Goal: Information Seeking & Learning: Learn about a topic

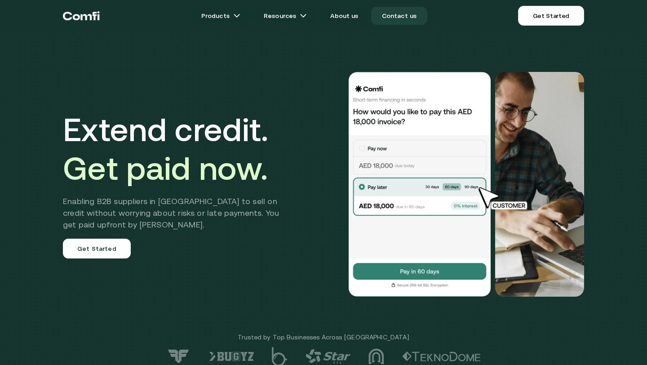
click at [404, 13] on link "Contact us" at bounding box center [399, 16] width 57 height 18
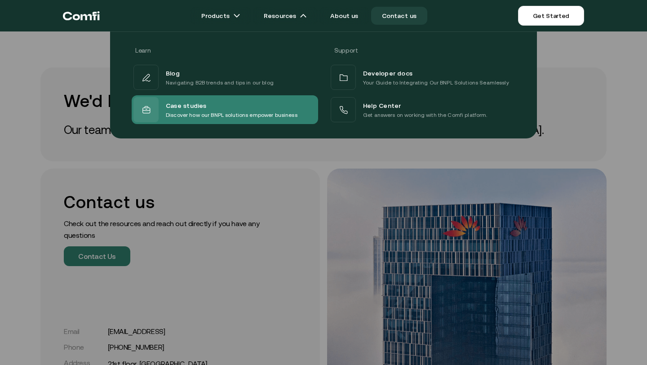
click at [223, 111] on p "Discover how our BNPL solutions empower business" at bounding box center [232, 115] width 132 height 9
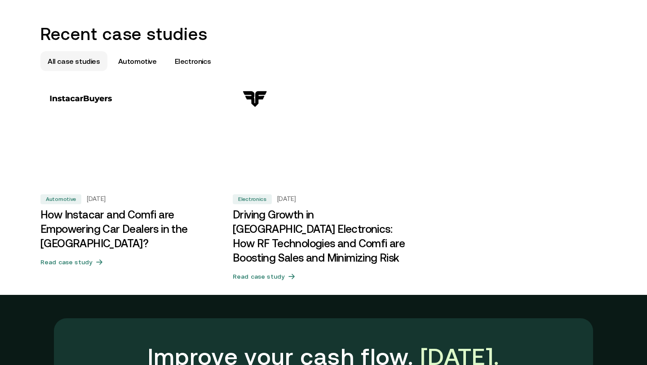
scroll to position [641, 0]
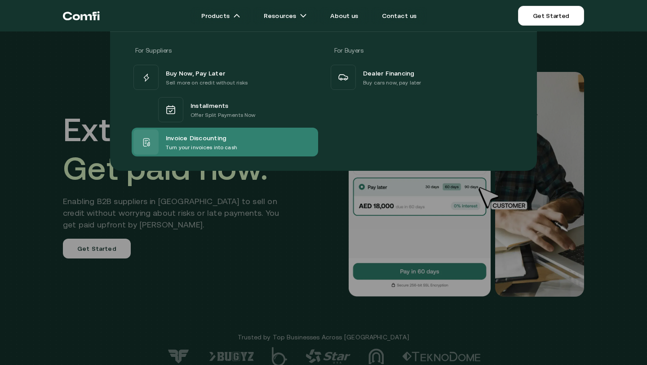
click at [200, 135] on span "Invoice Discounting" at bounding box center [196, 137] width 61 height 11
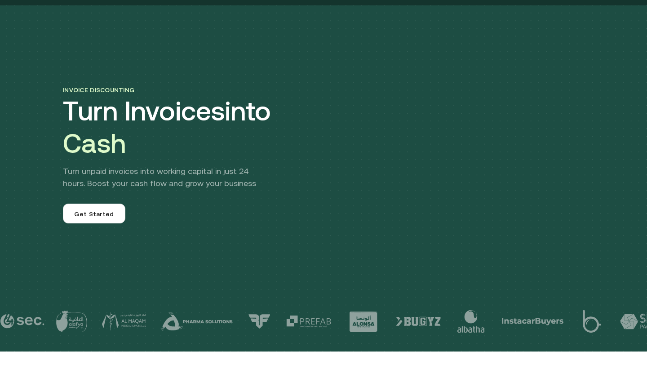
scroll to position [33, 0]
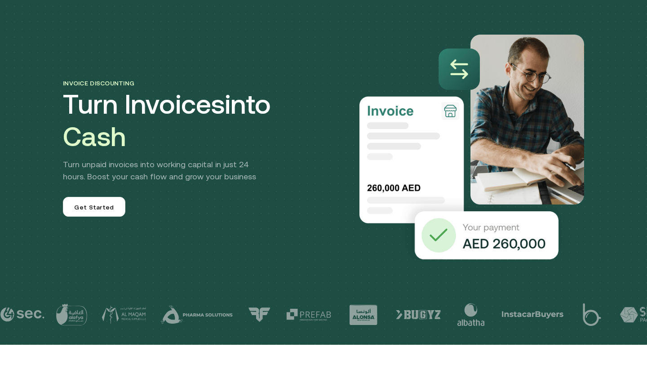
drag, startPoint x: 231, startPoint y: 224, endPoint x: 230, endPoint y: 212, distance: 12.2
click at [230, 212] on div "Invoice discounting Turn Invoices into Cash Turn unpaid invoices into working c…" at bounding box center [324, 129] width 540 height 261
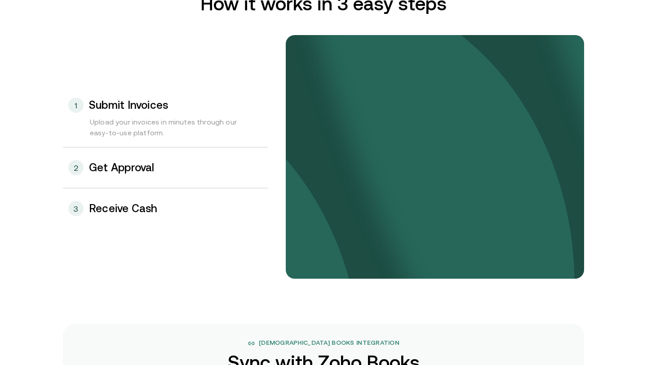
scroll to position [957, 0]
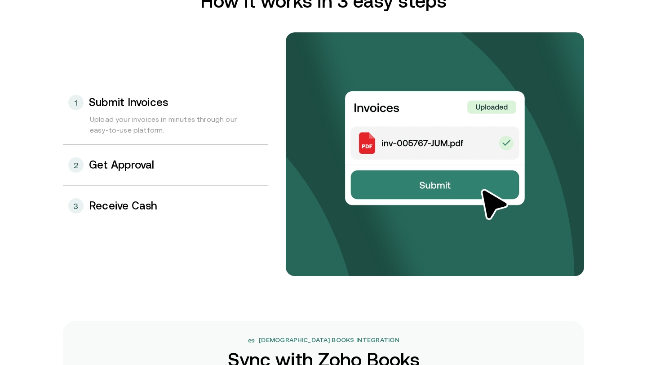
click at [148, 180] on div "2 Get Approval" at bounding box center [165, 165] width 205 height 40
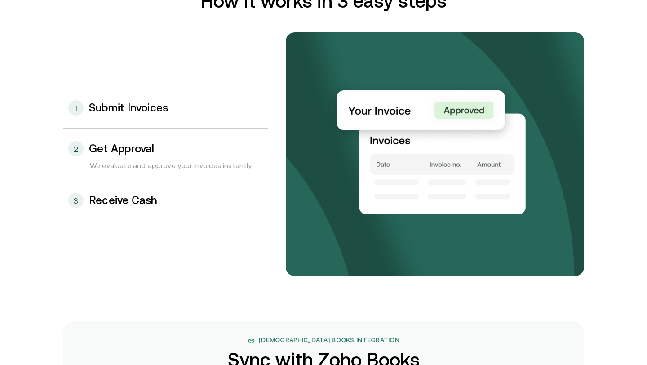
click at [138, 202] on h3 "Receive Cash" at bounding box center [123, 201] width 69 height 12
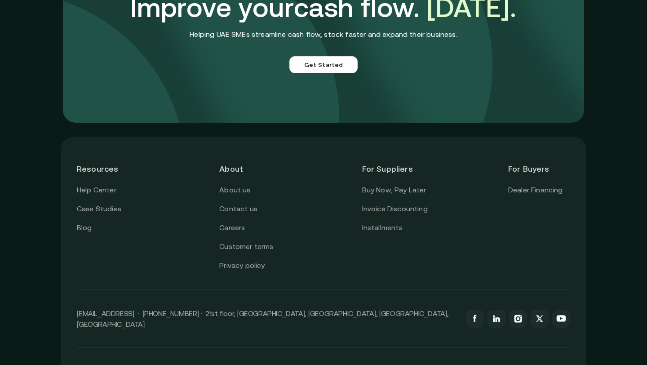
scroll to position [2575, 0]
